Goal: Transaction & Acquisition: Subscribe to service/newsletter

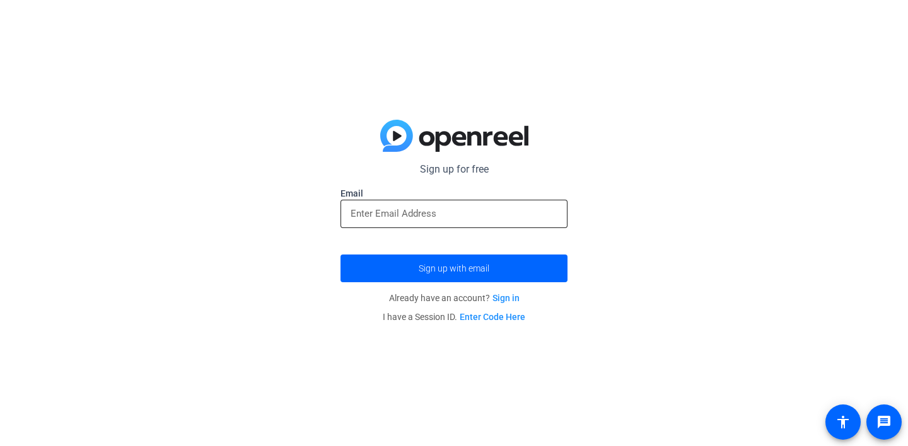
click at [508, 214] on input "email" at bounding box center [454, 213] width 207 height 15
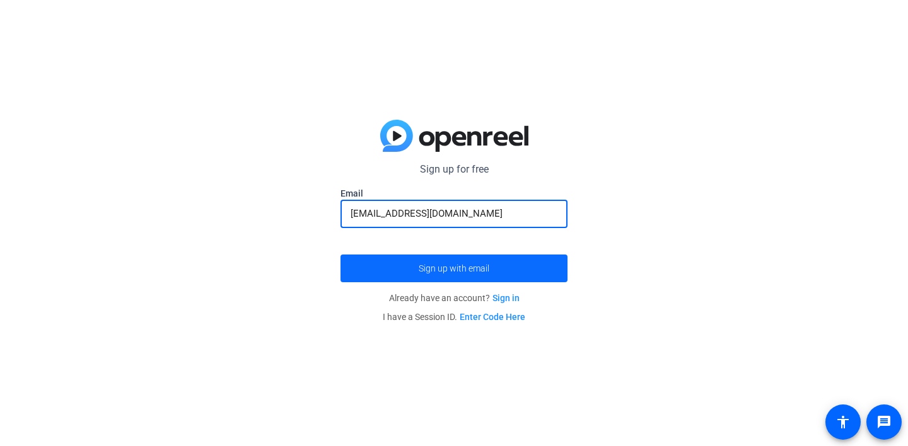
type input "[EMAIL_ADDRESS][DOMAIN_NAME]"
click at [478, 269] on span "Sign up with email" at bounding box center [454, 269] width 71 height 0
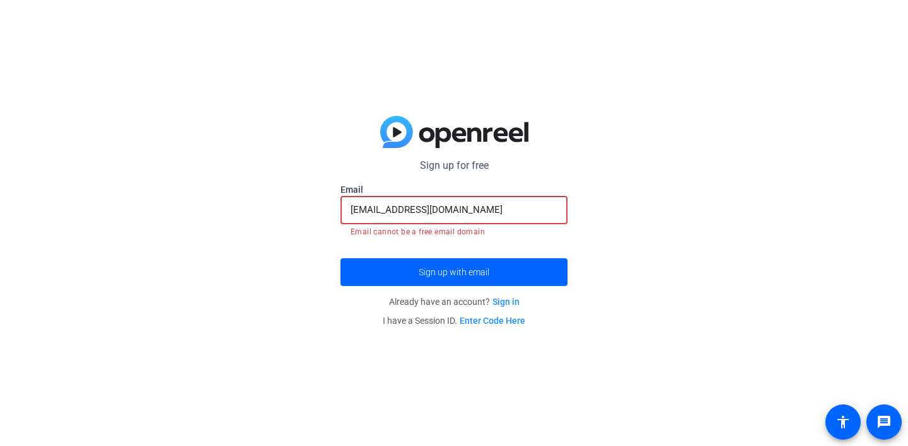
click at [484, 207] on input "[EMAIL_ADDRESS][DOMAIN_NAME]" at bounding box center [454, 209] width 207 height 15
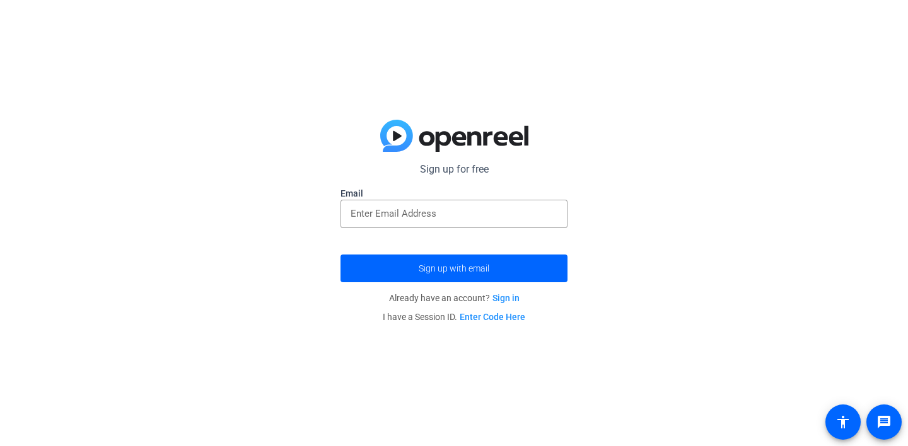
click at [554, 172] on p "Sign up for free" at bounding box center [454, 169] width 227 height 15
click at [478, 206] on div at bounding box center [454, 214] width 207 height 28
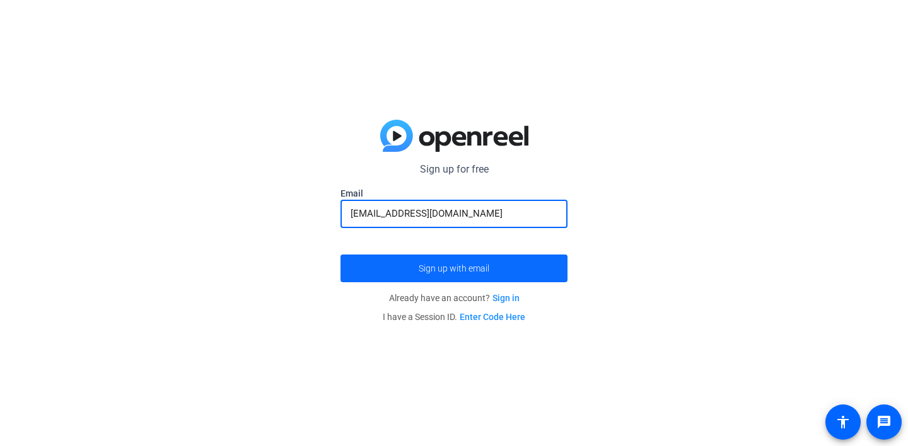
type input "[EMAIL_ADDRESS][DOMAIN_NAME]"
click at [507, 264] on span "submit" at bounding box center [454, 268] width 227 height 30
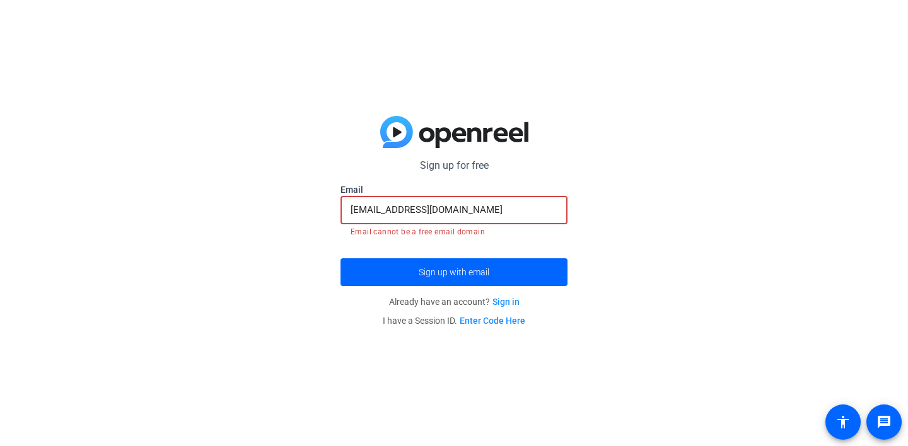
drag, startPoint x: 503, startPoint y: 206, endPoint x: 295, endPoint y: 207, distance: 208.1
click at [295, 207] on div "Sign up for free Email [EMAIL_ADDRESS][DOMAIN_NAME] Email cannot be a free emai…" at bounding box center [454, 223] width 908 height 446
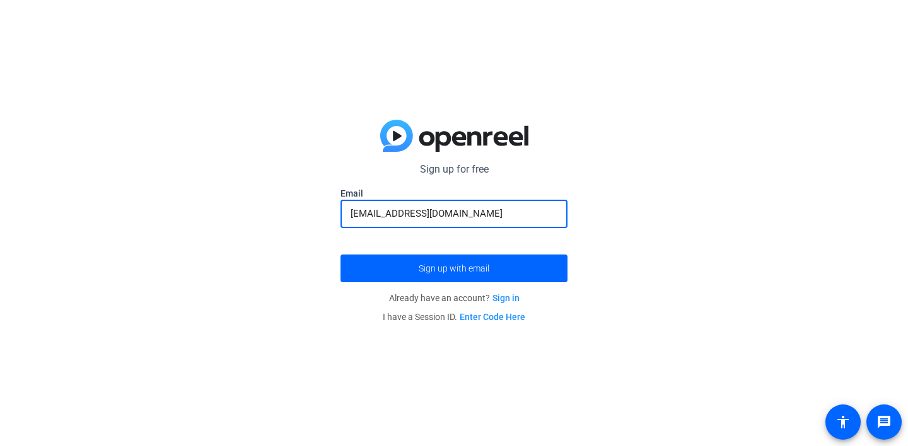
type input "[EMAIL_ADDRESS][DOMAIN_NAME]"
click at [425, 252] on form "Sign up for free Email [EMAIL_ADDRESS][DOMAIN_NAME] Sign up with email" at bounding box center [454, 222] width 227 height 120
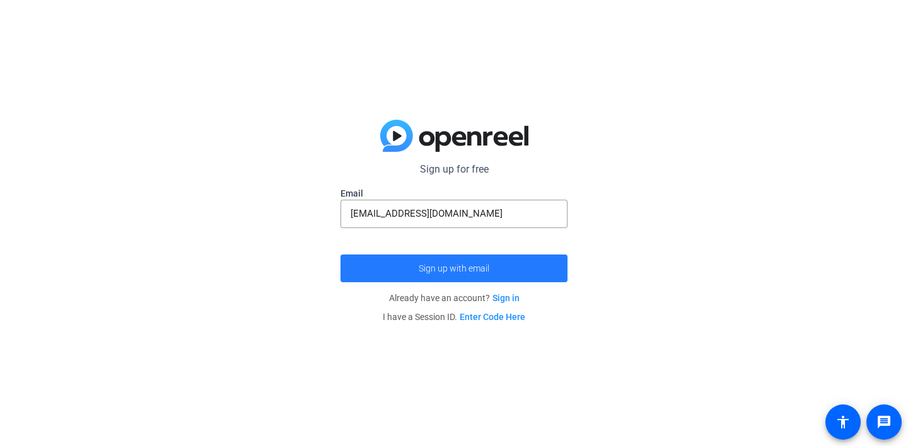
click at [426, 256] on span "submit" at bounding box center [454, 268] width 227 height 30
